Goal: Answer question/provide support

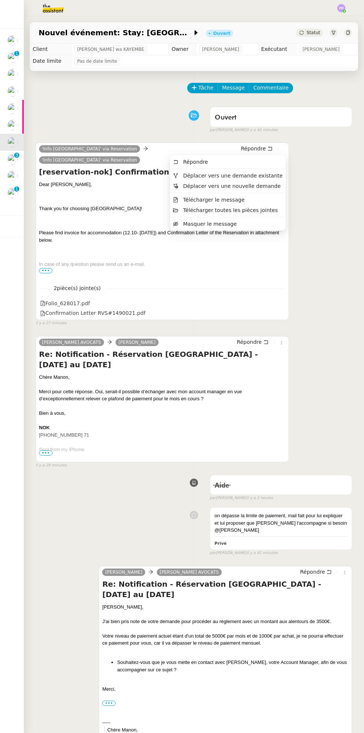
scroll to position [0, 0]
click at [270, 175] on span "Déplacer vers une demande existante" at bounding box center [233, 176] width 100 height 6
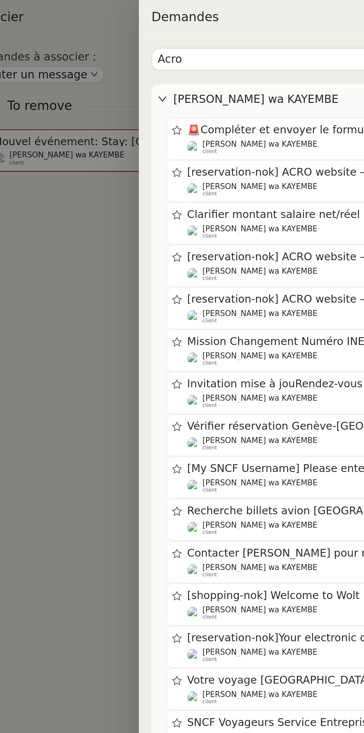
type input "Acro"
click at [146, 85] on div "[reservation-nok] ACRO website – Email authentication code [PERSON_NAME] wa KAY…" at bounding box center [150, 85] width 120 height 15
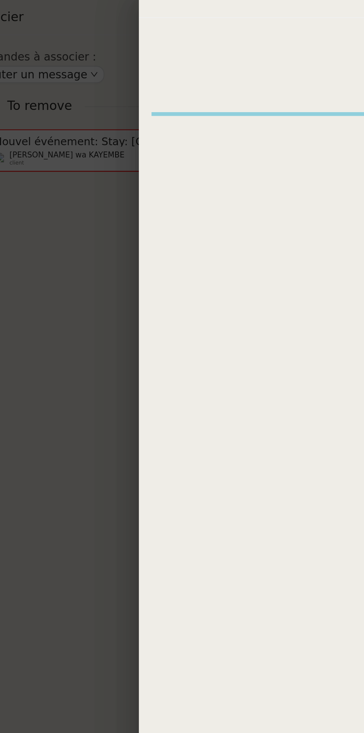
scroll to position [0, 0]
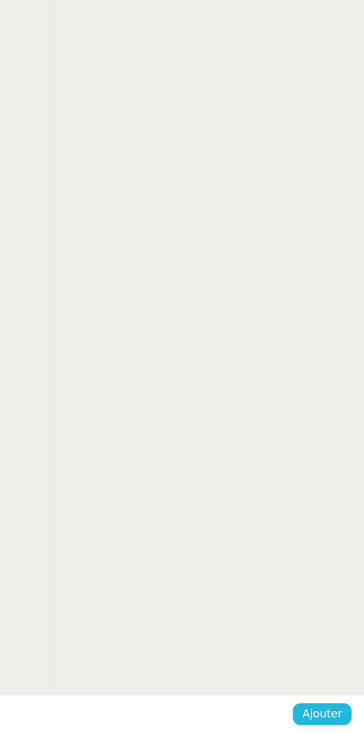
click at [347, 729] on button "Ajouter" at bounding box center [344, 724] width 28 height 10
click at [351, 722] on span "Confirmer" at bounding box center [341, 724] width 26 height 9
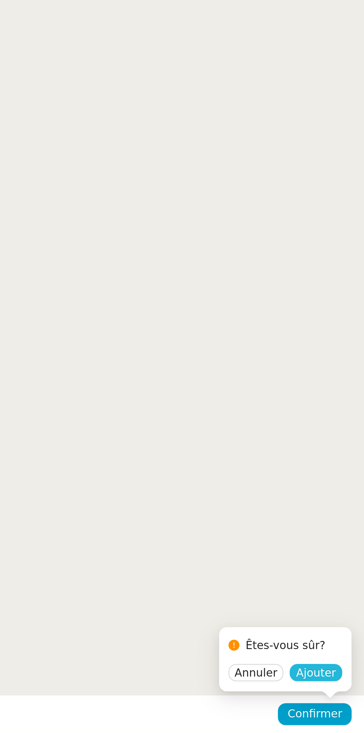
click at [351, 707] on span "Ajouter" at bounding box center [341, 704] width 19 height 7
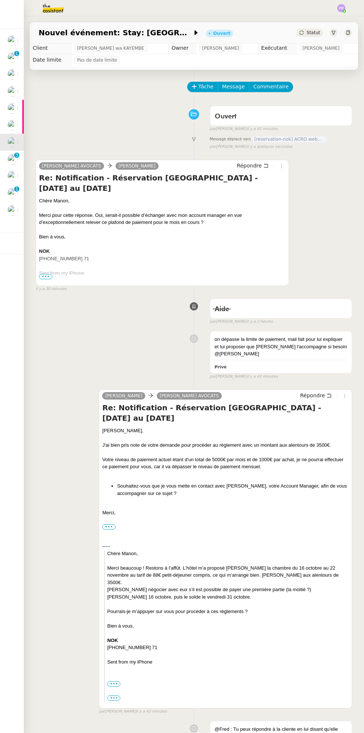
click at [320, 34] on span "Statut" at bounding box center [314, 32] width 14 height 5
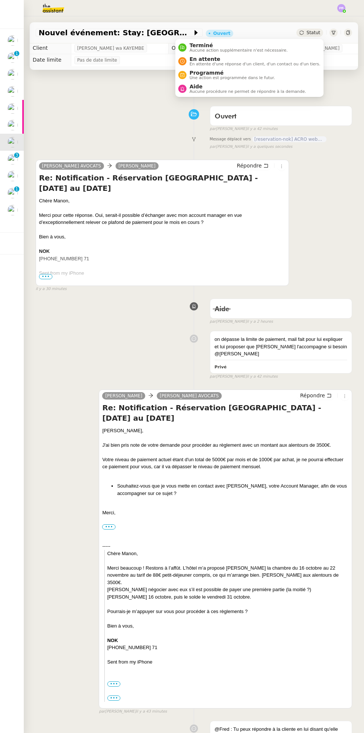
click at [247, 94] on span "Aucune procédure ne permet de répondre à la demande." at bounding box center [247, 92] width 117 height 4
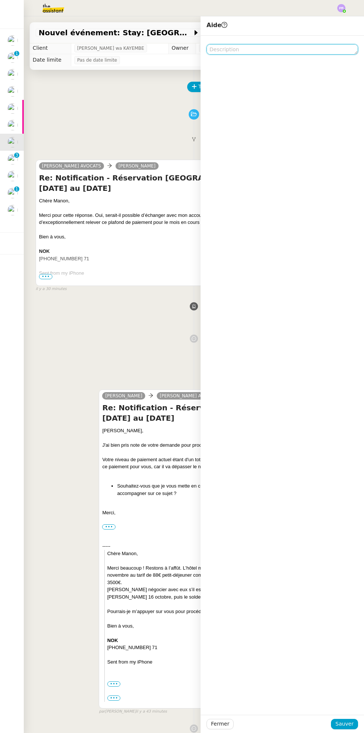
click at [256, 47] on textarea at bounding box center [283, 49] width 152 height 10
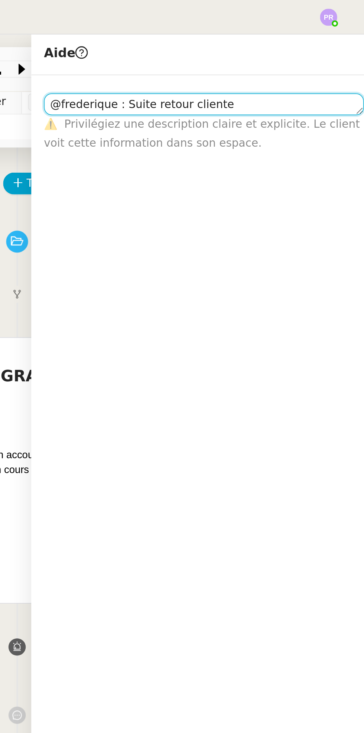
scroll to position [1, 0]
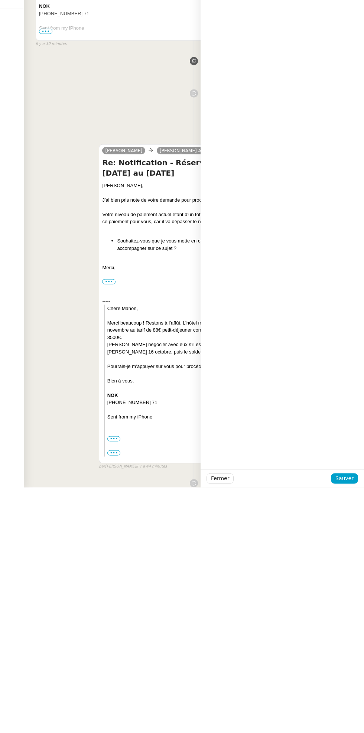
type textarea "@frederique : Suite retour cliente"
click at [348, 725] on span "Sauver" at bounding box center [345, 724] width 18 height 9
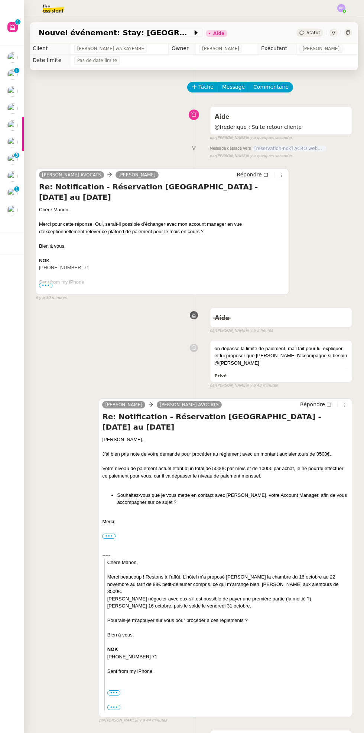
click at [16, 189] on p "1" at bounding box center [16, 190] width 3 height 7
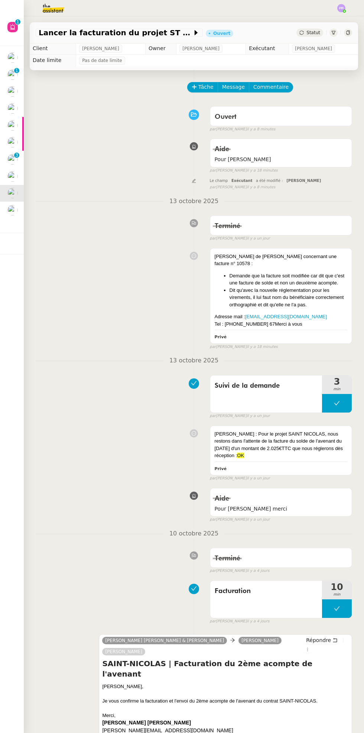
click at [16, 206] on div at bounding box center [17, 206] width 2 height 2
